Goal: Task Accomplishment & Management: Complete application form

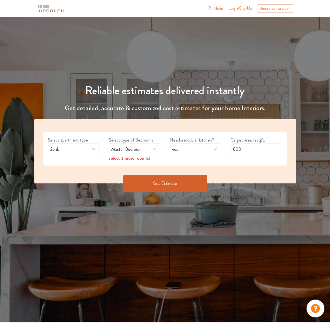
click at [91, 150] on icon at bounding box center [93, 149] width 4 height 4
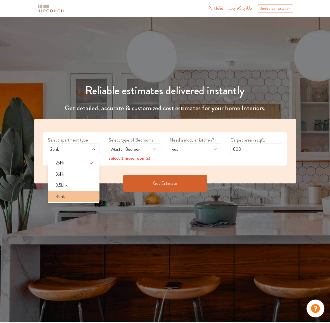
click at [75, 194] on div "4bhk" at bounding box center [75, 196] width 48 height 7
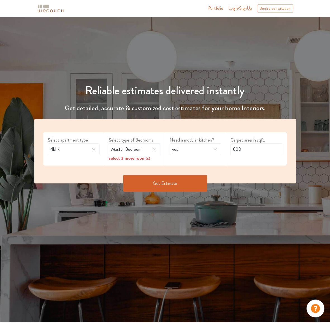
click at [145, 150] on span at bounding box center [151, 149] width 12 height 7
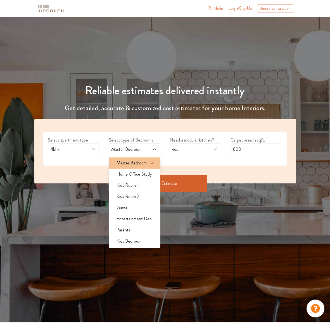
click at [143, 161] on span "Master Bedroom" at bounding box center [131, 163] width 30 height 7
click at [135, 163] on span "Master Bedroom" at bounding box center [131, 163] width 30 height 7
click at [176, 163] on div "Need a modular kitchen? yes" at bounding box center [195, 148] width 61 height 33
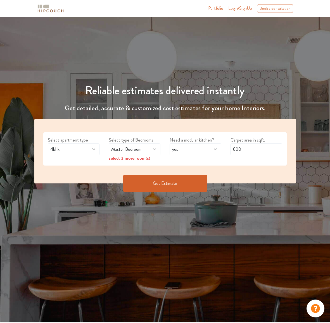
click at [155, 148] on icon at bounding box center [154, 149] width 4 height 4
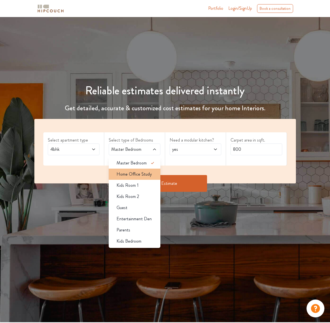
click at [146, 174] on span "Home Office Study" at bounding box center [133, 174] width 35 height 7
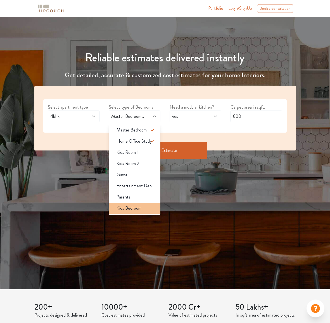
scroll to position [34, 0]
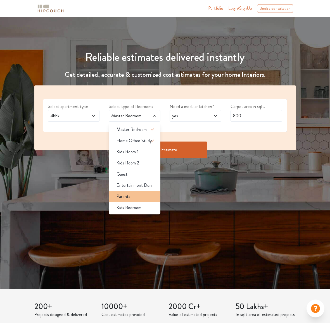
click at [135, 197] on div "Parents" at bounding box center [136, 196] width 48 height 7
click at [138, 208] on span "Kids Bedroom" at bounding box center [128, 207] width 25 height 7
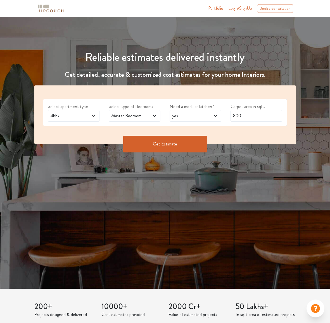
click at [183, 115] on span "yes" at bounding box center [188, 116] width 35 height 7
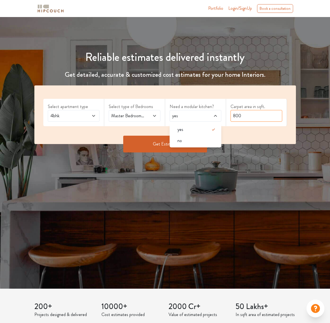
click at [259, 113] on input "800" at bounding box center [256, 116] width 52 height 12
type input "8"
type input "2"
type input "1800"
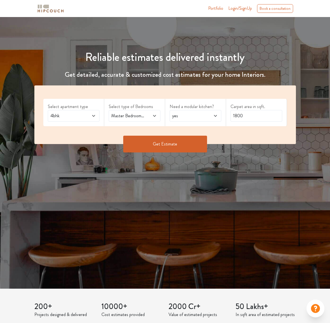
click at [182, 146] on button "Get Estimate" at bounding box center [165, 144] width 84 height 17
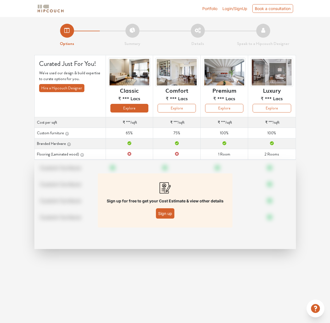
click at [130, 108] on button "Explore" at bounding box center [129, 108] width 38 height 9
